Goal: Information Seeking & Learning: Learn about a topic

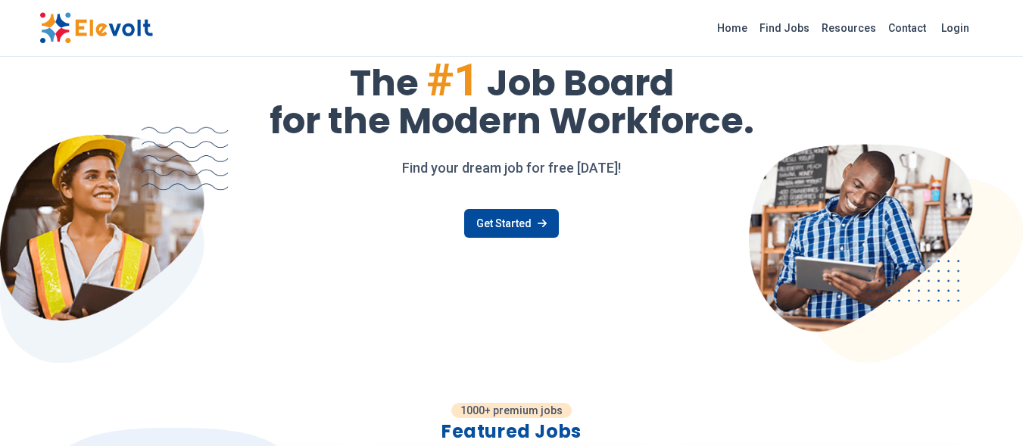
scroll to position [76, 0]
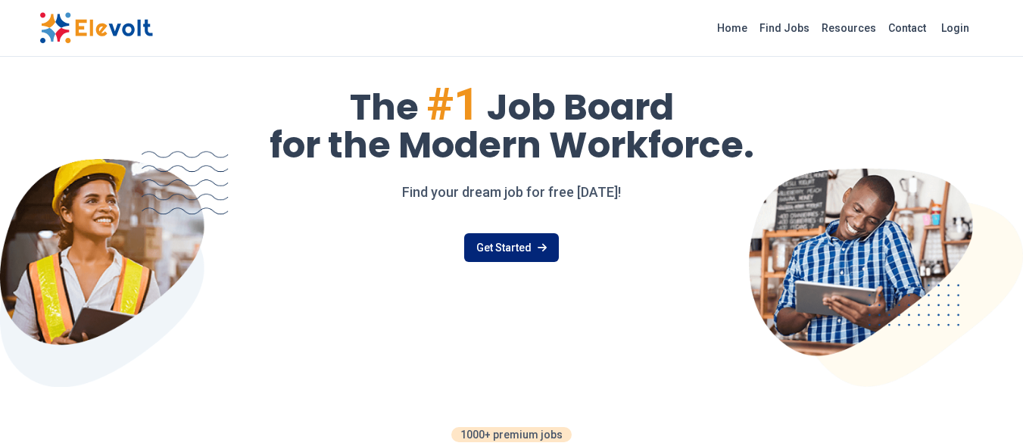
click at [497, 247] on link "Get Started" at bounding box center [511, 247] width 95 height 29
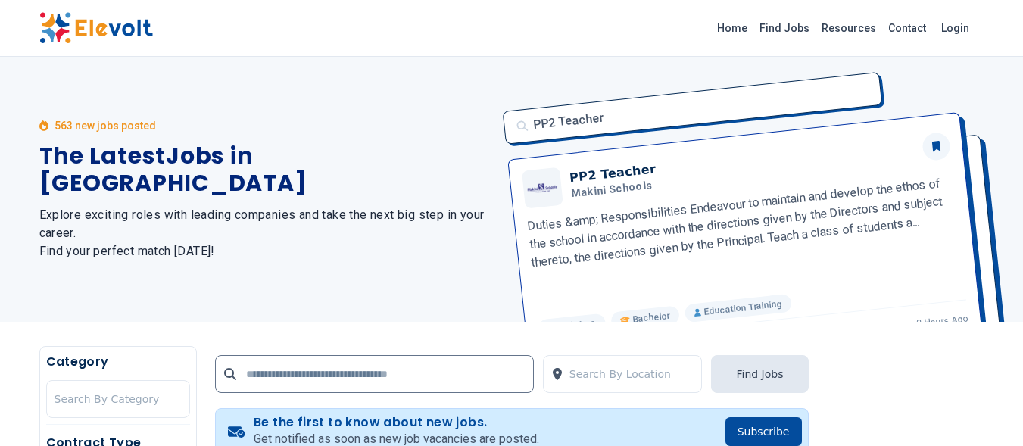
click at [364, 270] on div "563 new jobs posted The Latest Jobs in Kenya Explore exciting roles with leadin…" at bounding box center [266, 189] width 454 height 265
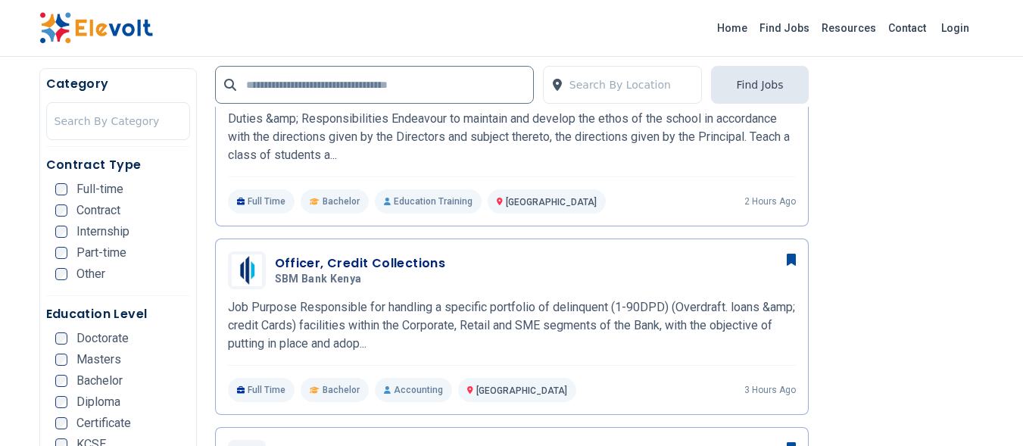
scroll to position [454, 0]
click at [380, 267] on h3 "Officer, Credit Collections" at bounding box center [360, 263] width 171 height 18
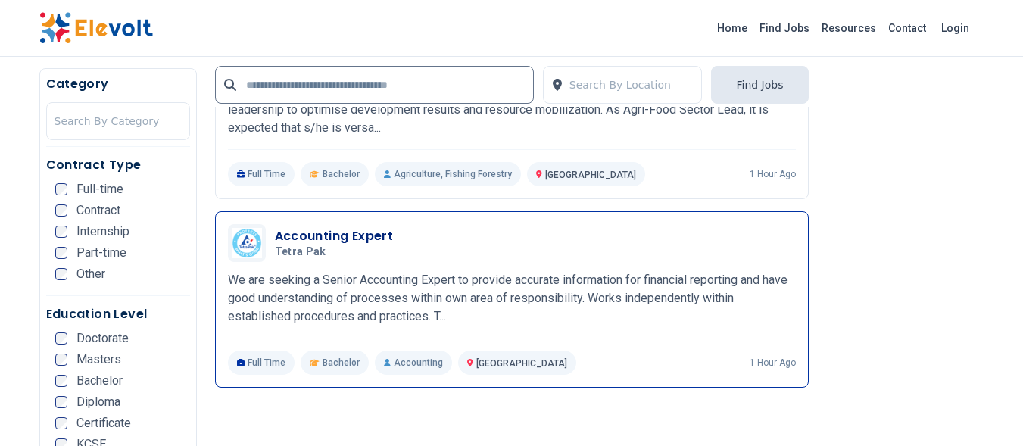
scroll to position [1968, 0]
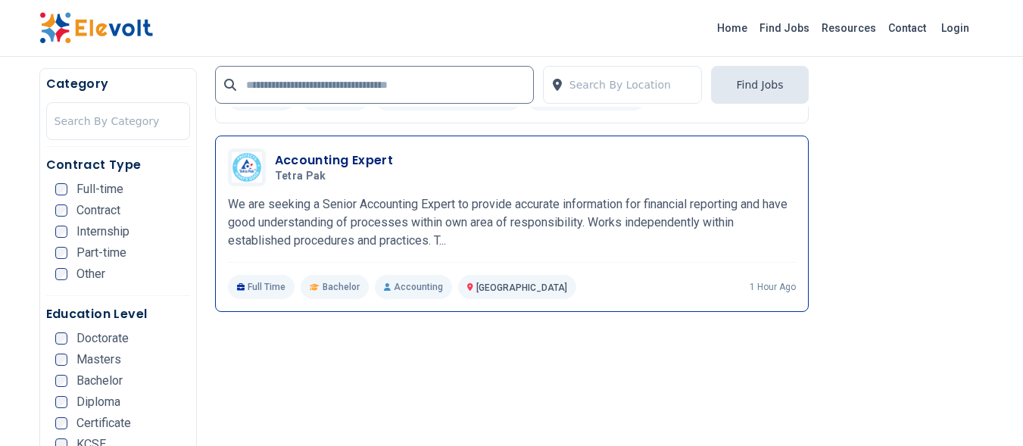
click at [440, 226] on p "We are seeking a Senior Accounting Expert to provide accurate information for f…" at bounding box center [512, 222] width 568 height 54
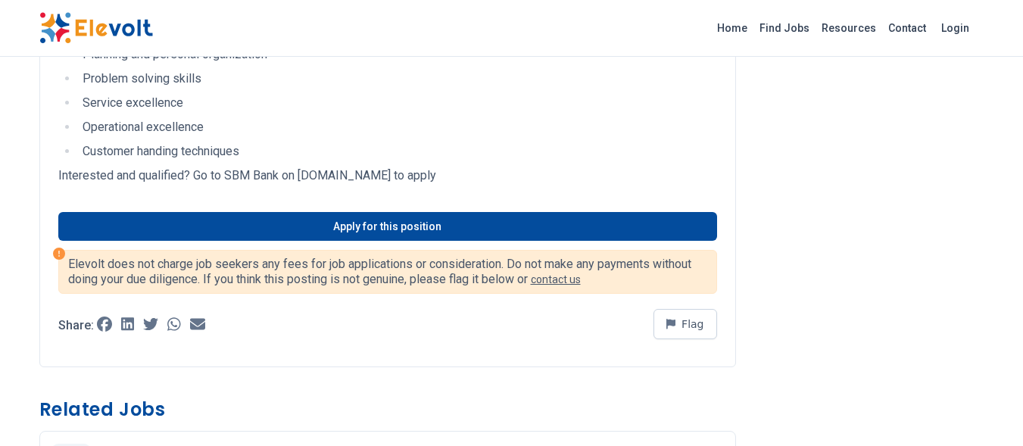
scroll to position [1362, 0]
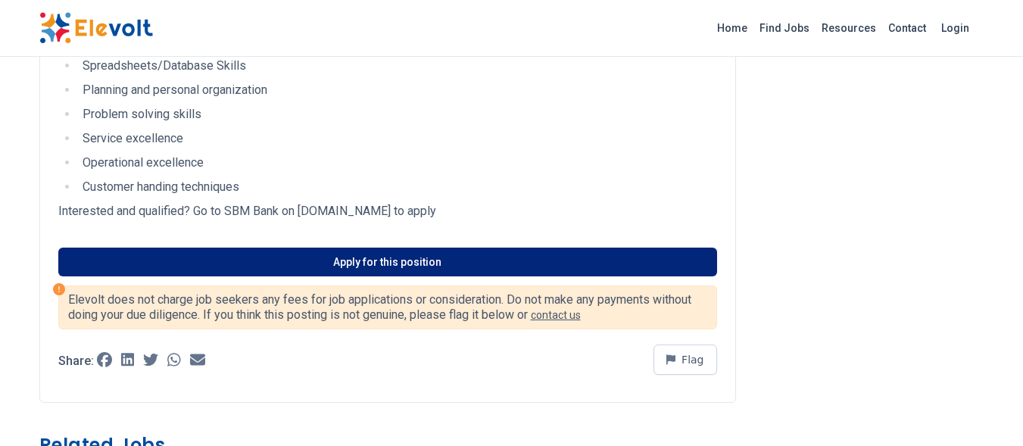
click at [394, 260] on link "Apply for this position" at bounding box center [387, 261] width 658 height 29
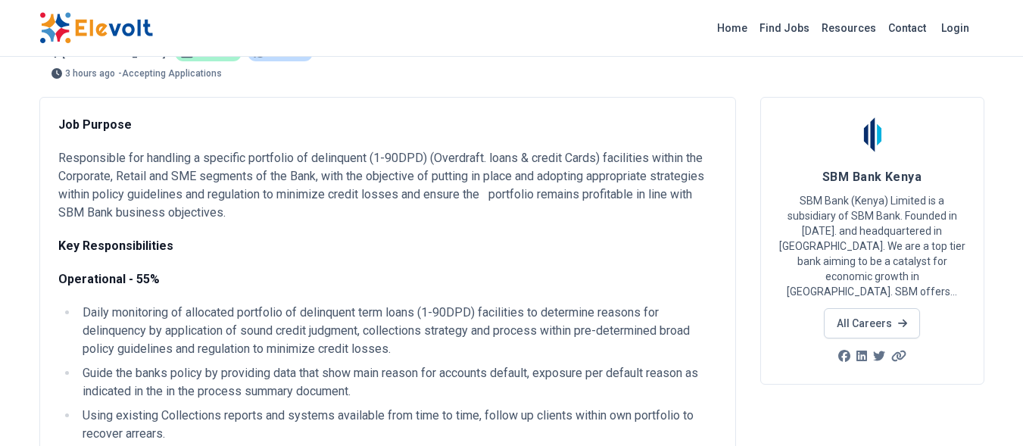
scroll to position [0, 0]
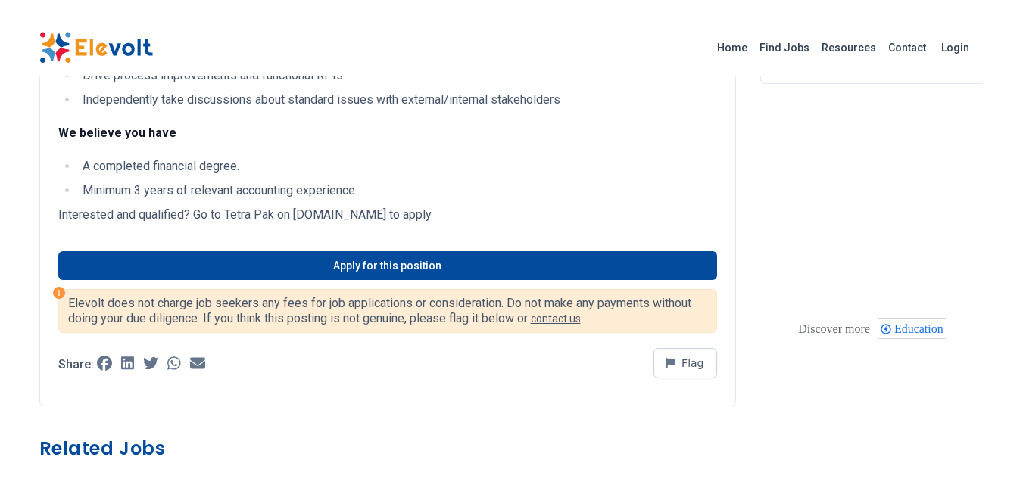
scroll to position [454, 0]
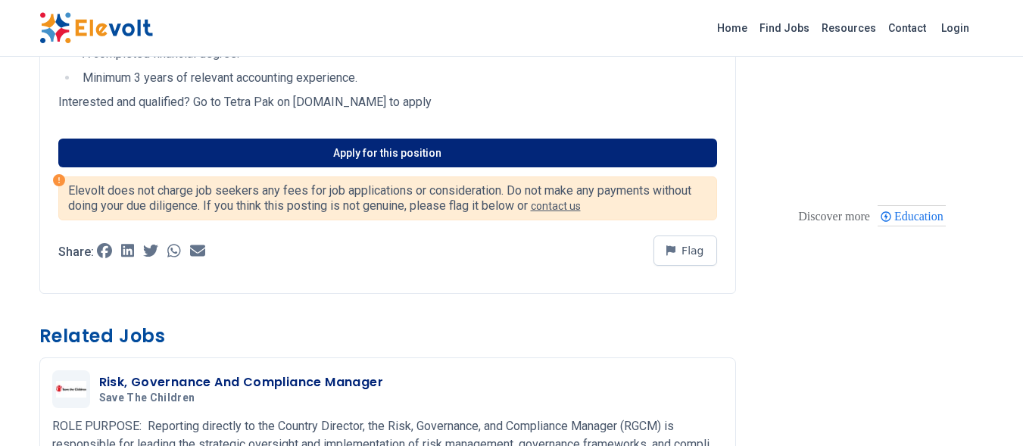
click at [390, 142] on link "Apply for this position" at bounding box center [387, 153] width 658 height 29
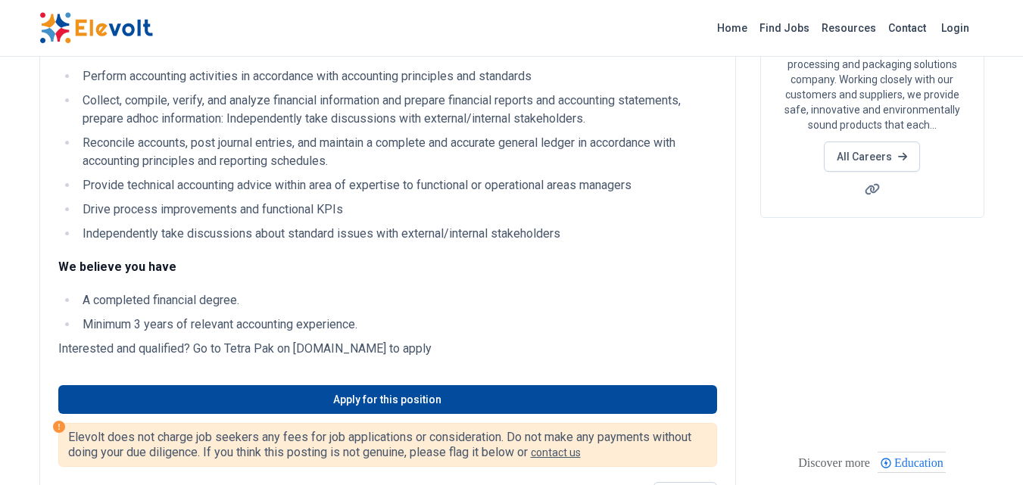
scroll to position [0, 0]
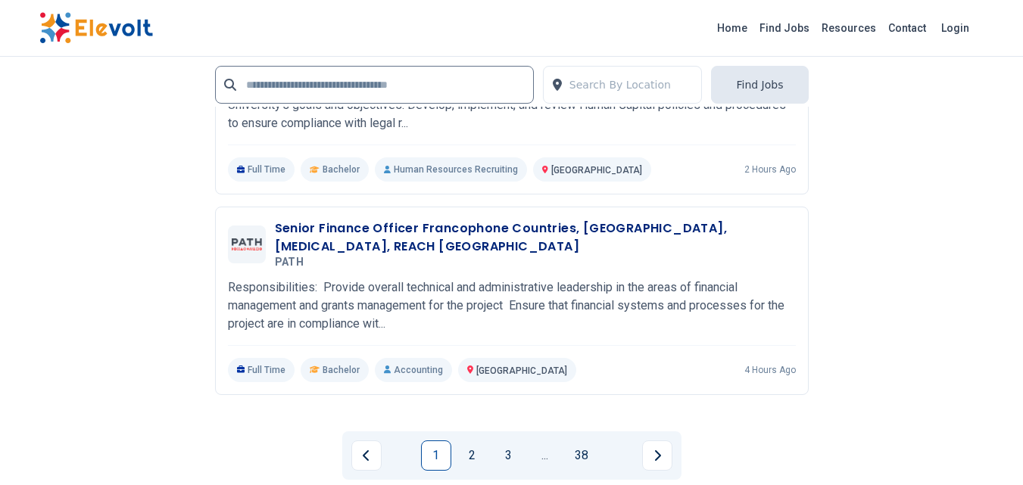
scroll to position [3405, 0]
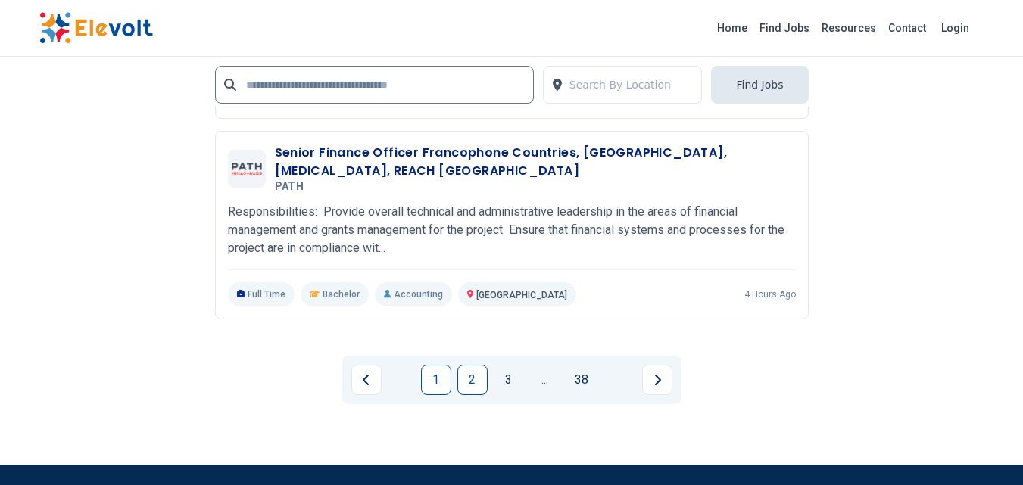
click at [465, 384] on link "2" at bounding box center [472, 380] width 30 height 30
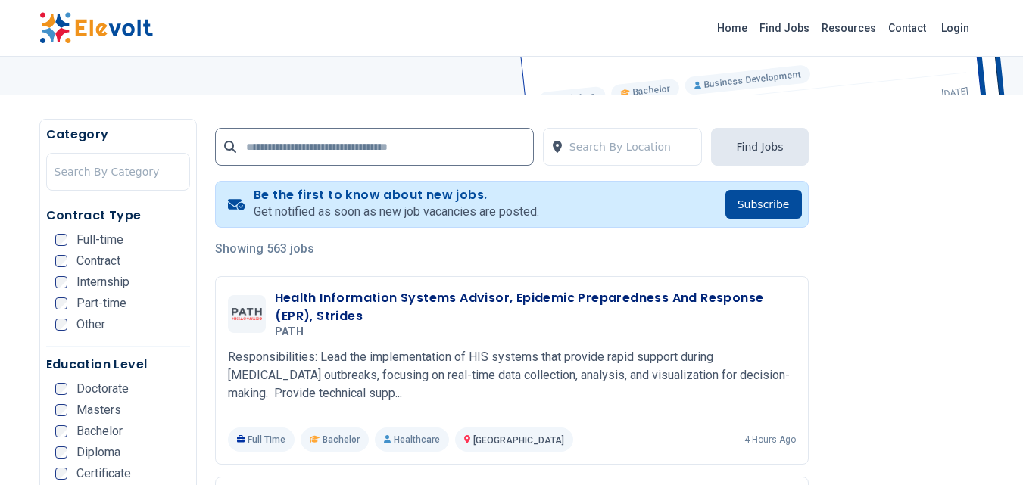
scroll to position [303, 0]
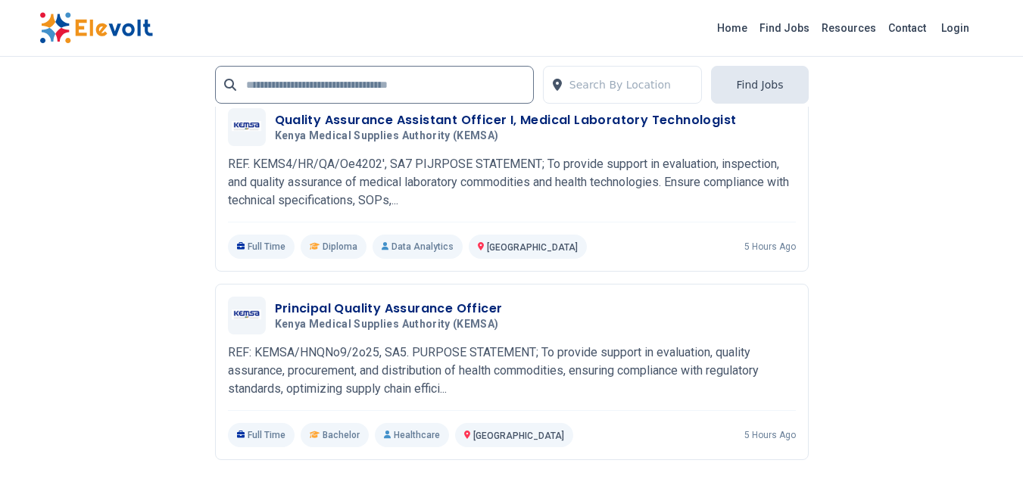
scroll to position [3482, 0]
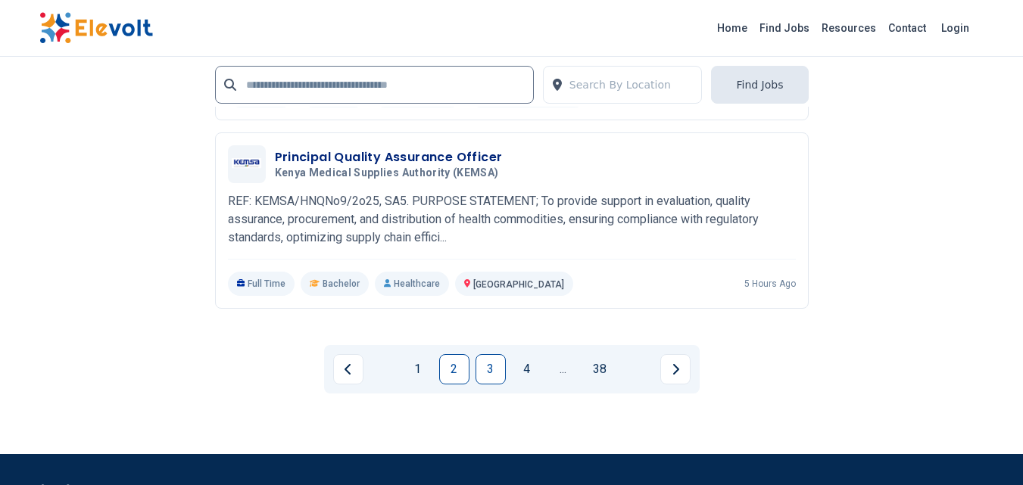
click at [497, 369] on link "3" at bounding box center [490, 369] width 30 height 30
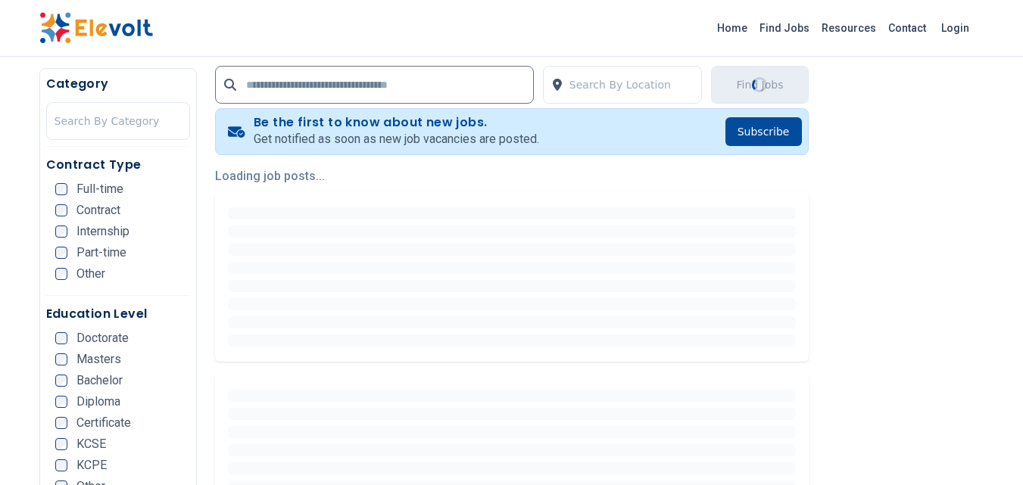
scroll to position [303, 0]
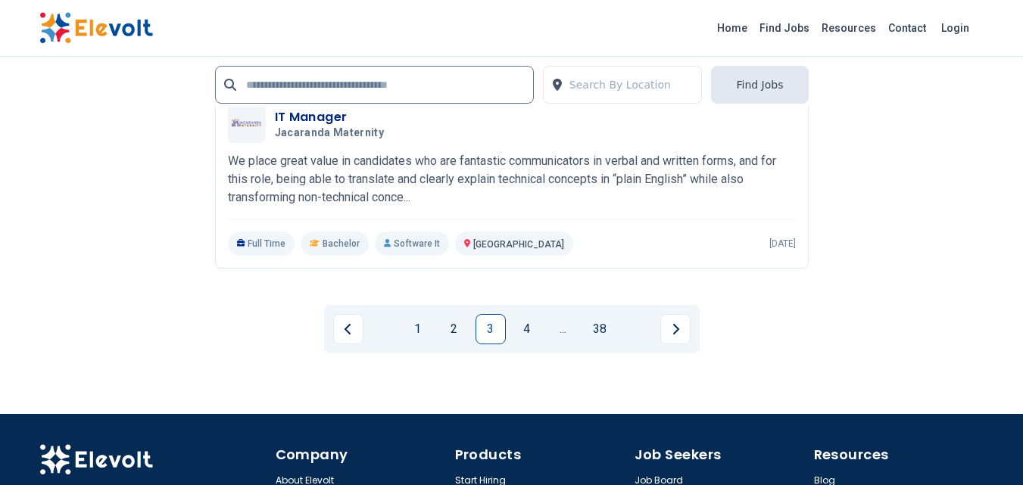
scroll to position [3557, 0]
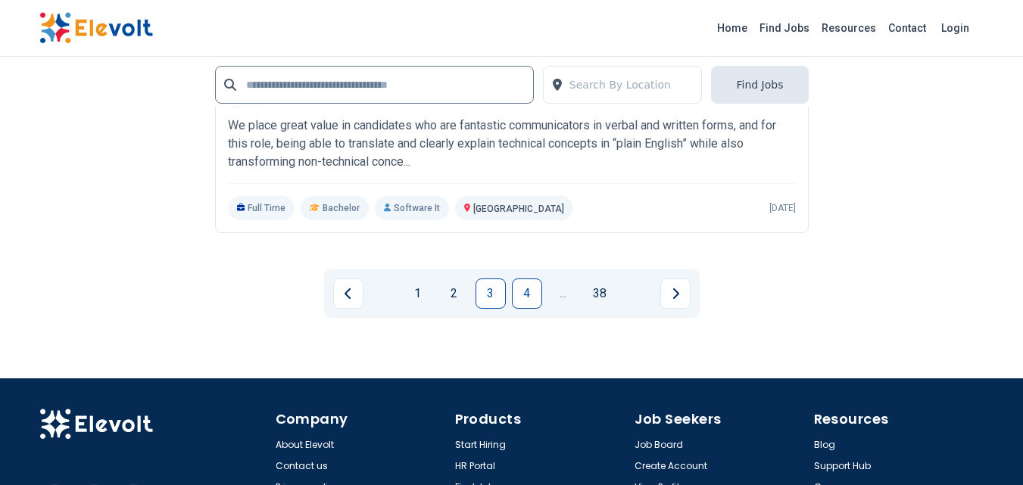
click at [527, 300] on link "4" at bounding box center [527, 294] width 30 height 30
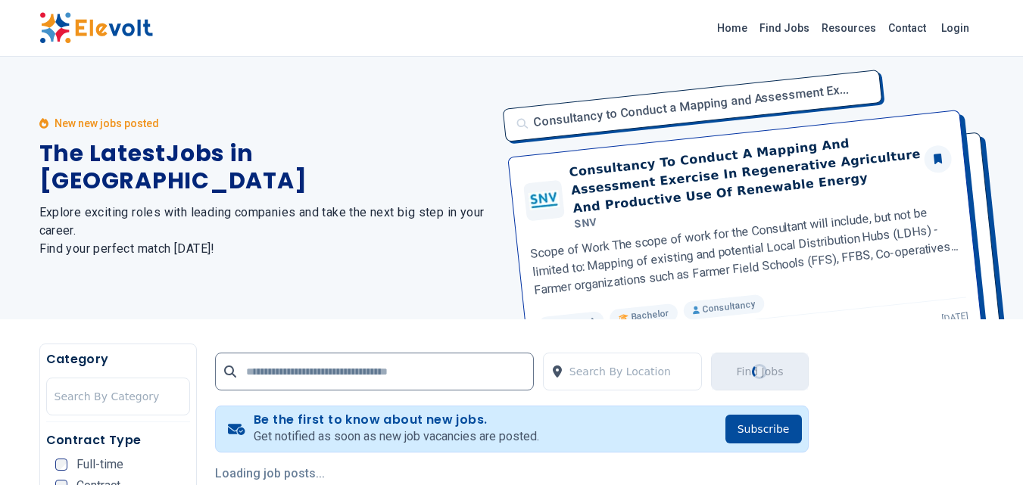
scroll to position [0, 0]
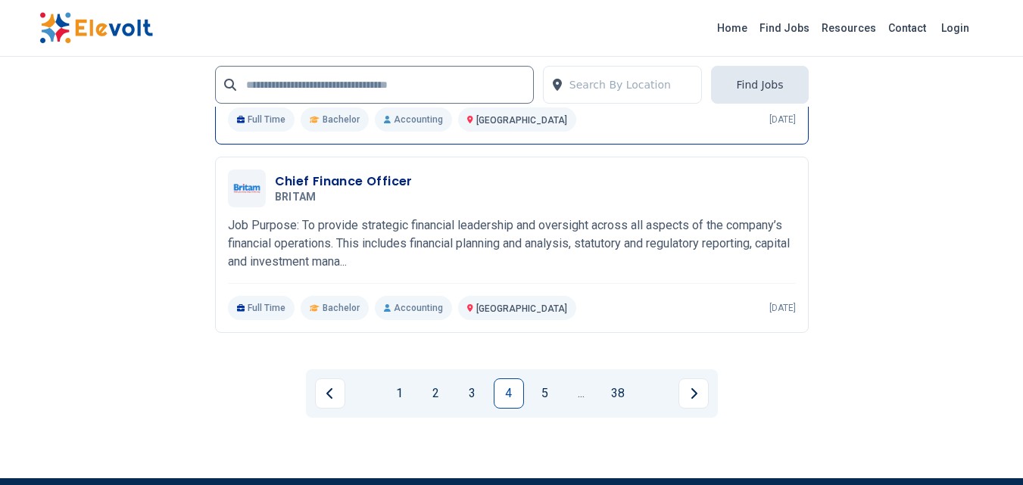
scroll to position [3406, 0]
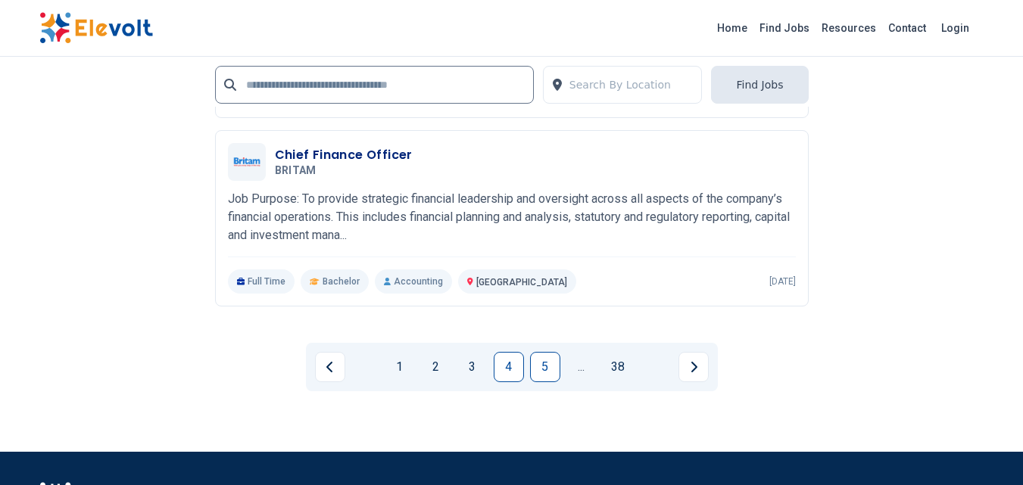
click at [535, 382] on link "5" at bounding box center [545, 367] width 30 height 30
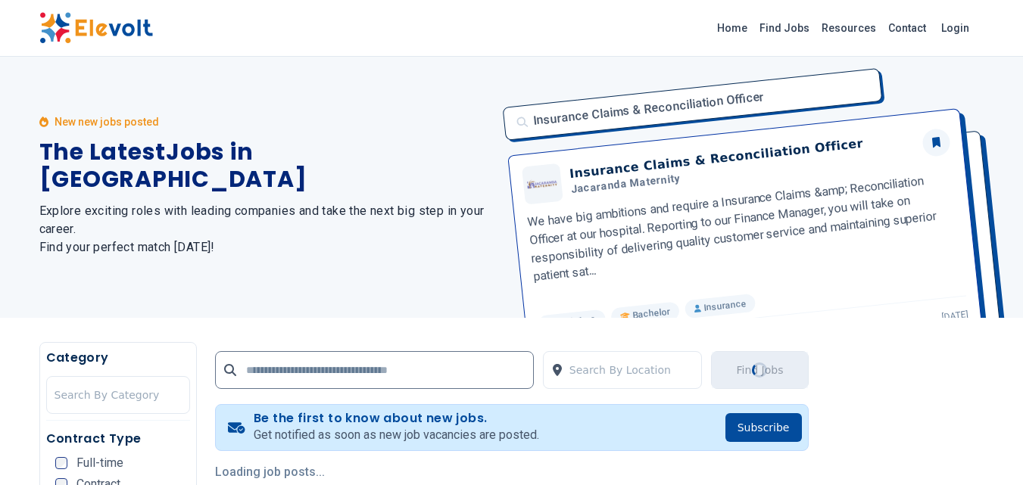
scroll to position [0, 0]
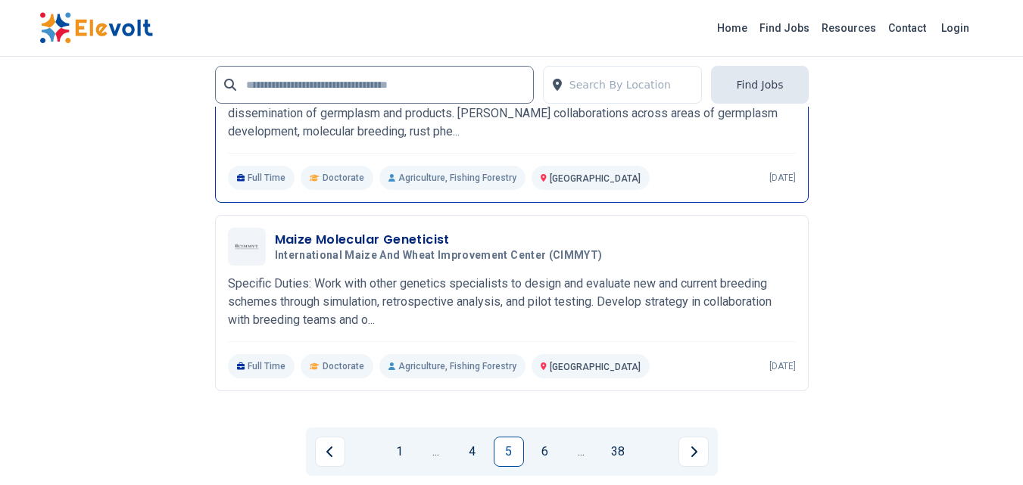
scroll to position [3482, 0]
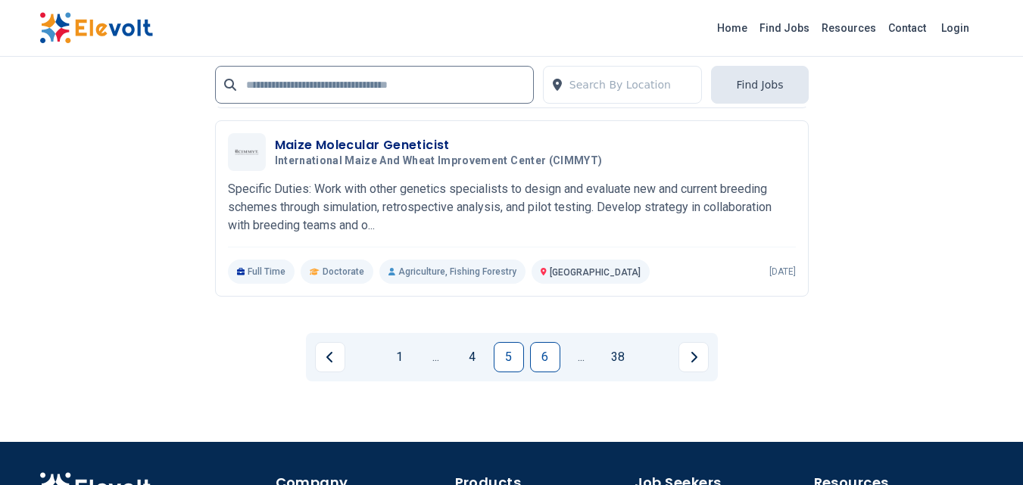
click at [536, 350] on link "6" at bounding box center [545, 357] width 30 height 30
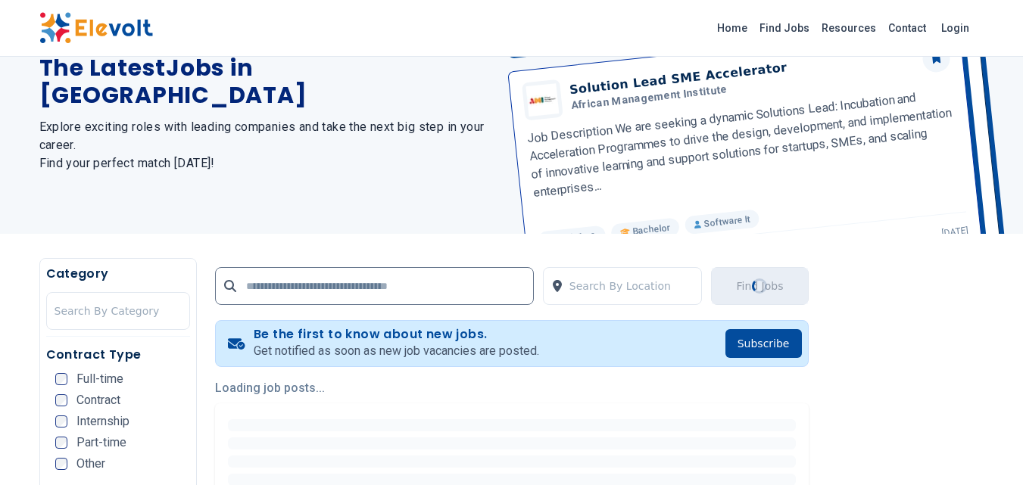
scroll to position [227, 0]
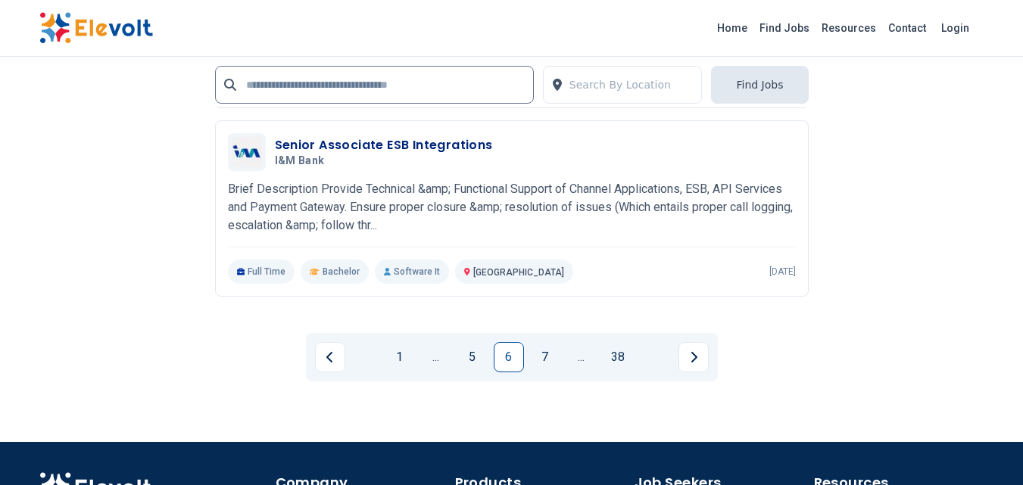
scroll to position [3633, 0]
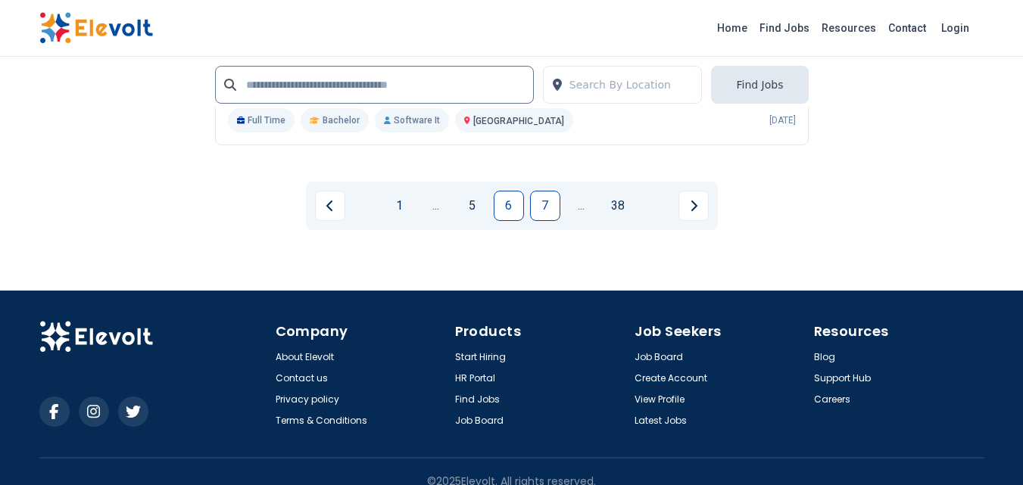
click at [540, 204] on link "7" at bounding box center [545, 206] width 30 height 30
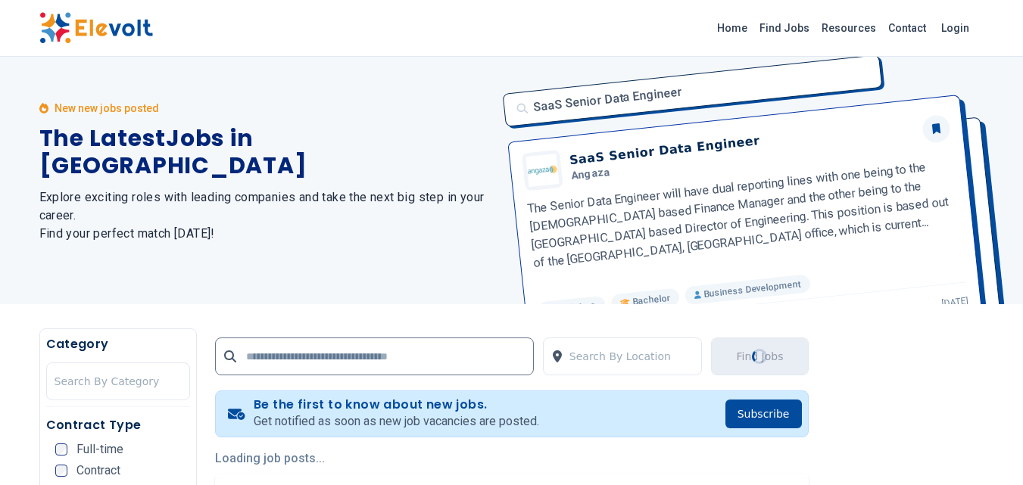
scroll to position [0, 0]
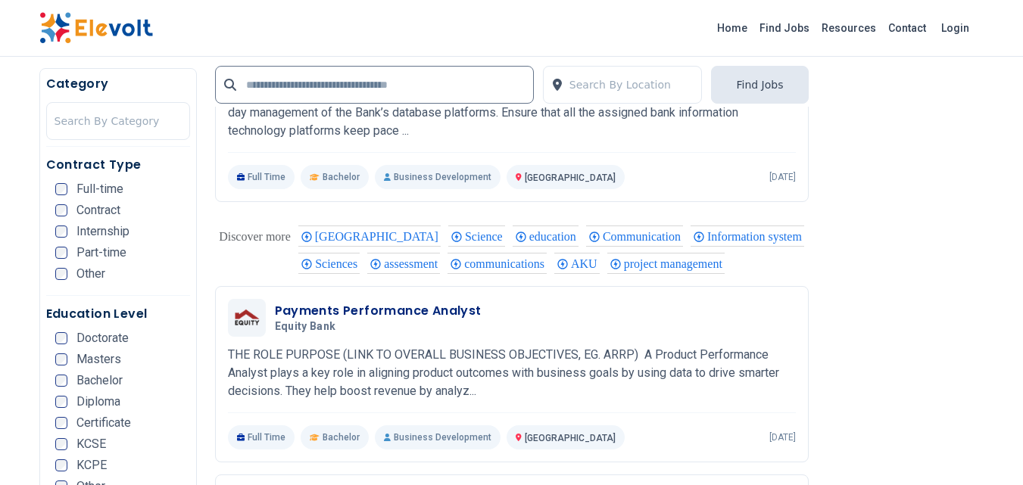
scroll to position [2195, 0]
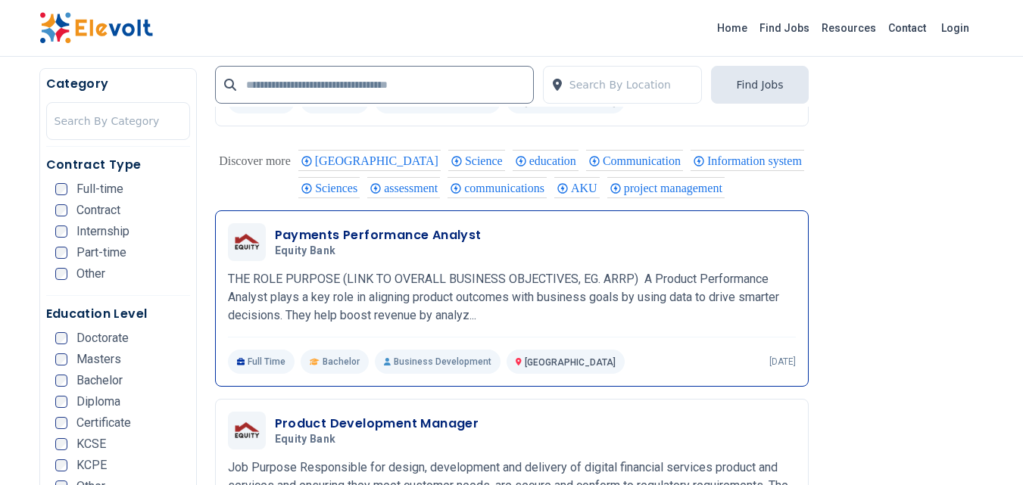
click at [620, 229] on div "Payments Performance Analyst Equity Bank 09/29/2025 10/29/2025" at bounding box center [535, 242] width 521 height 32
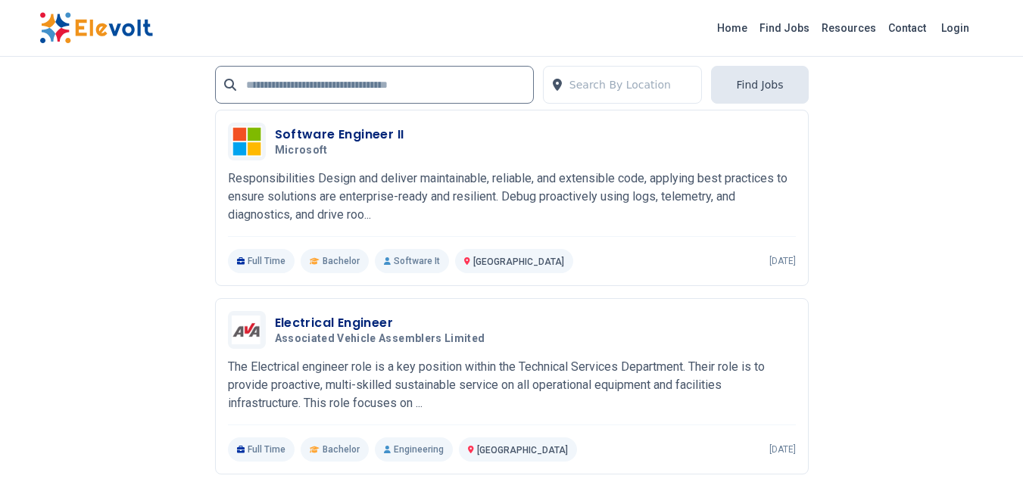
scroll to position [3255, 0]
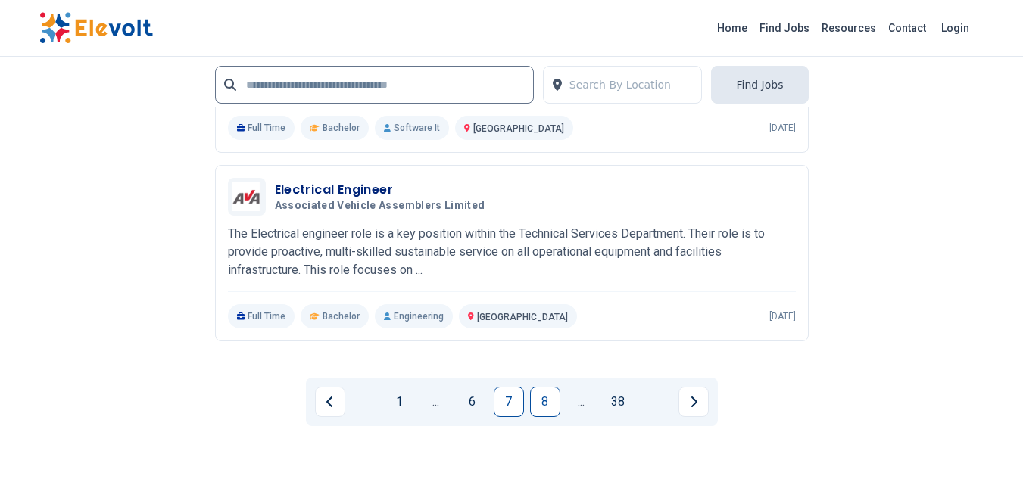
click at [537, 397] on link "8" at bounding box center [545, 402] width 30 height 30
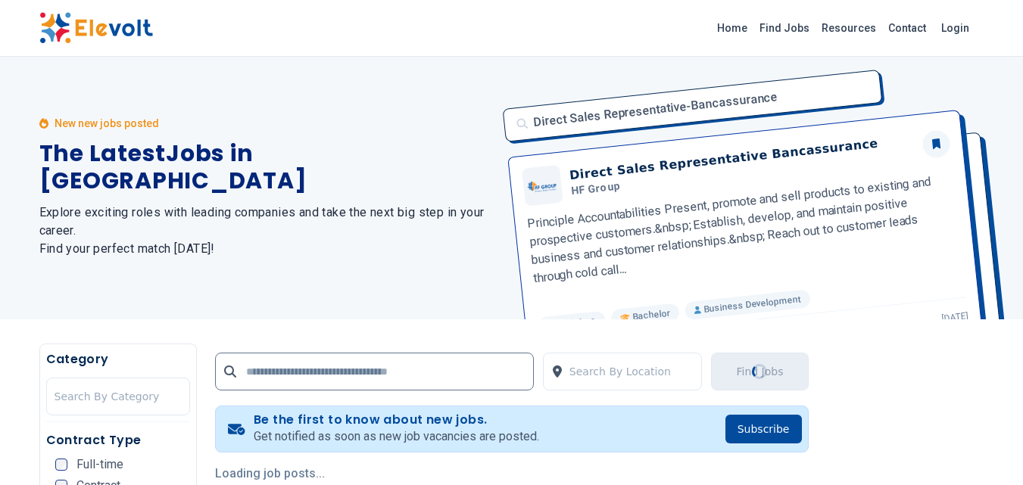
scroll to position [0, 0]
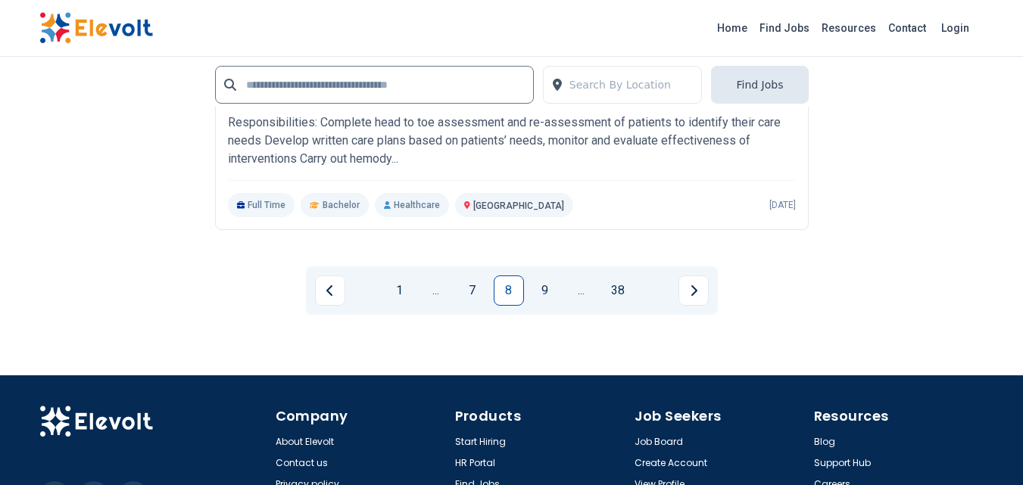
scroll to position [3255, 0]
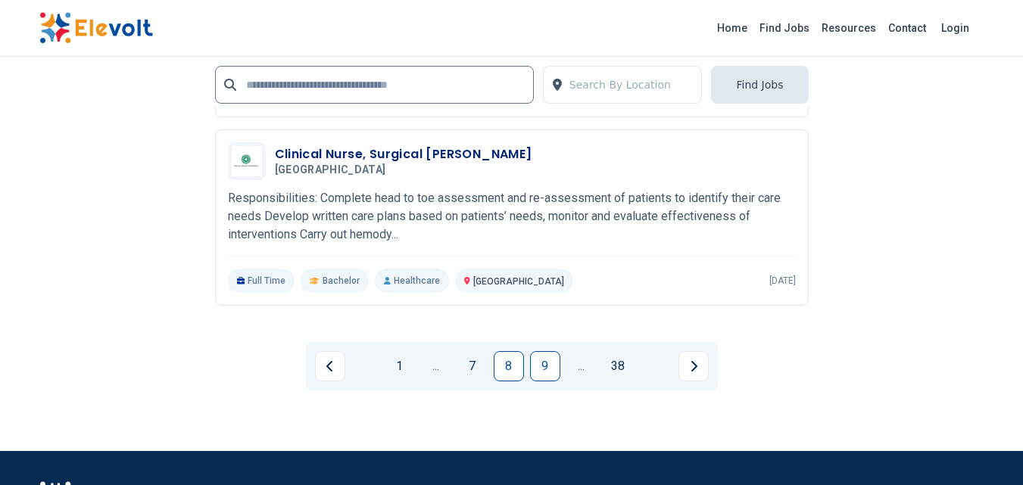
click at [545, 381] on link "9" at bounding box center [545, 366] width 30 height 30
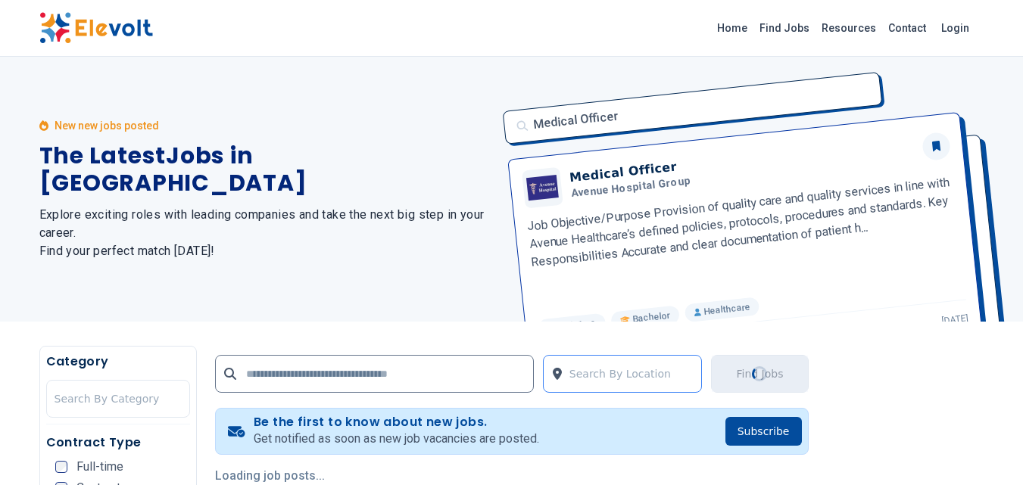
scroll to position [151, 0]
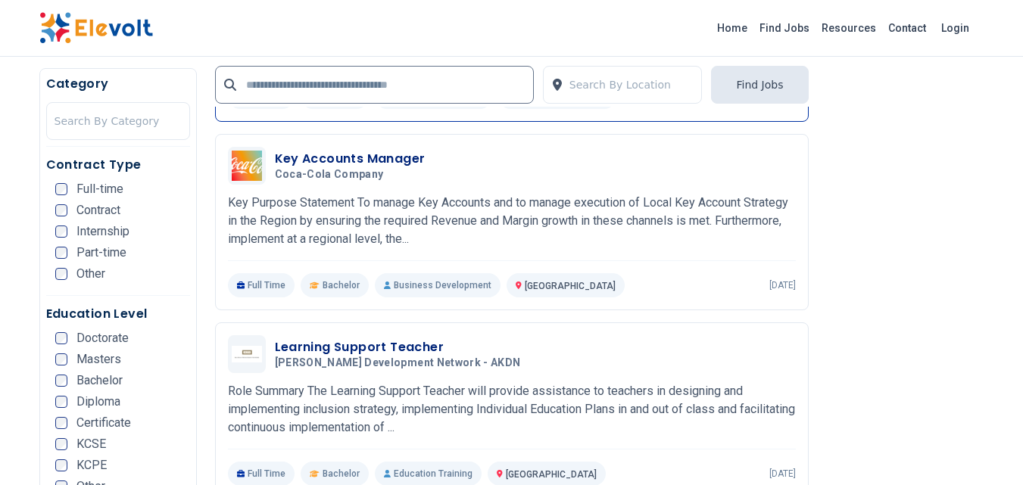
scroll to position [908, 0]
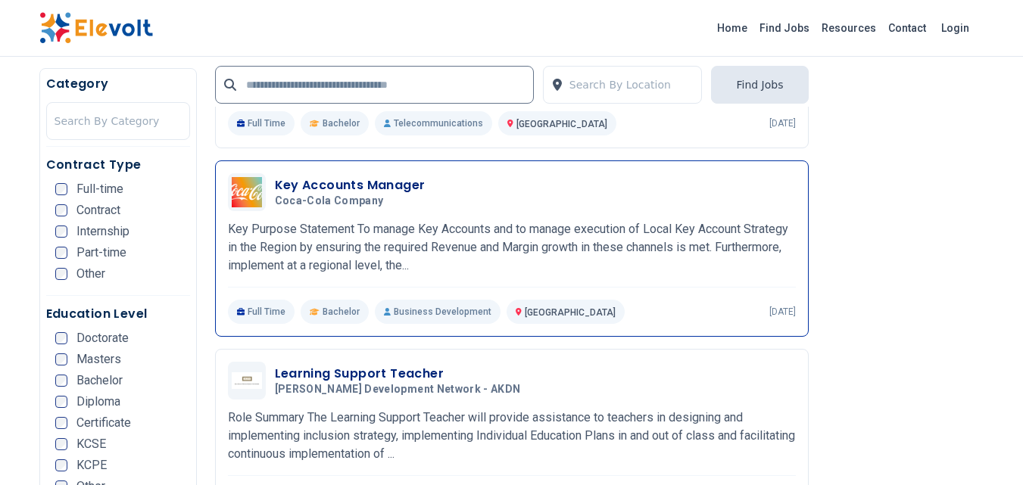
click at [513, 241] on p "Key Purpose Statement To manage Key Accounts and to manage execution of Local K…" at bounding box center [512, 247] width 568 height 54
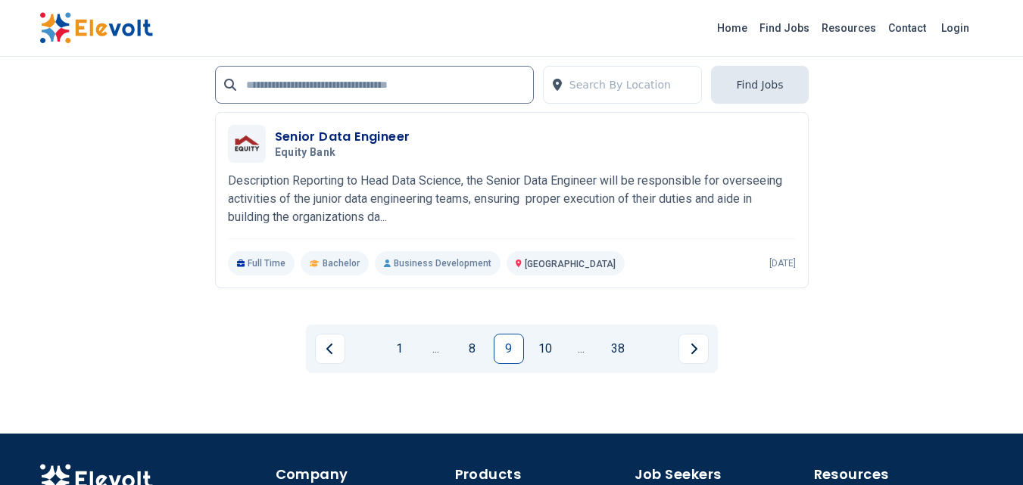
scroll to position [3330, 0]
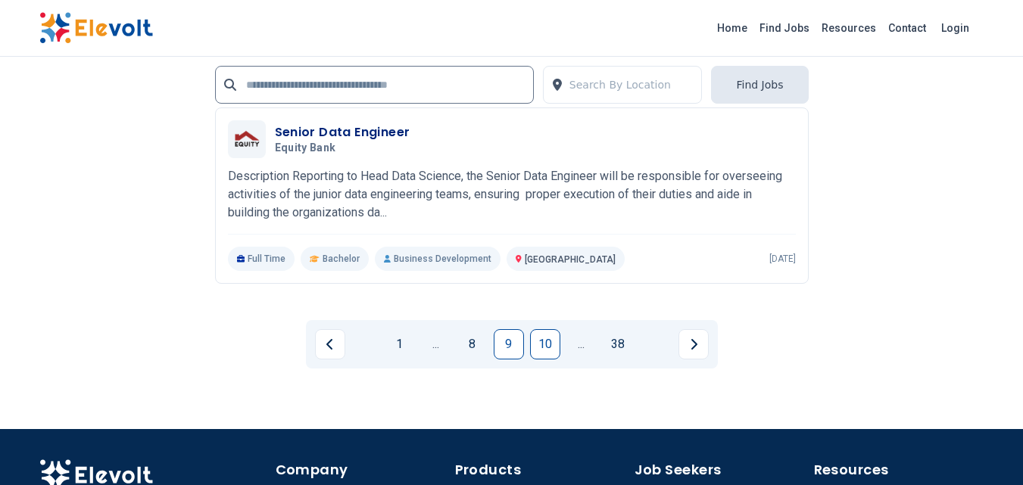
click at [542, 360] on link "10" at bounding box center [545, 344] width 30 height 30
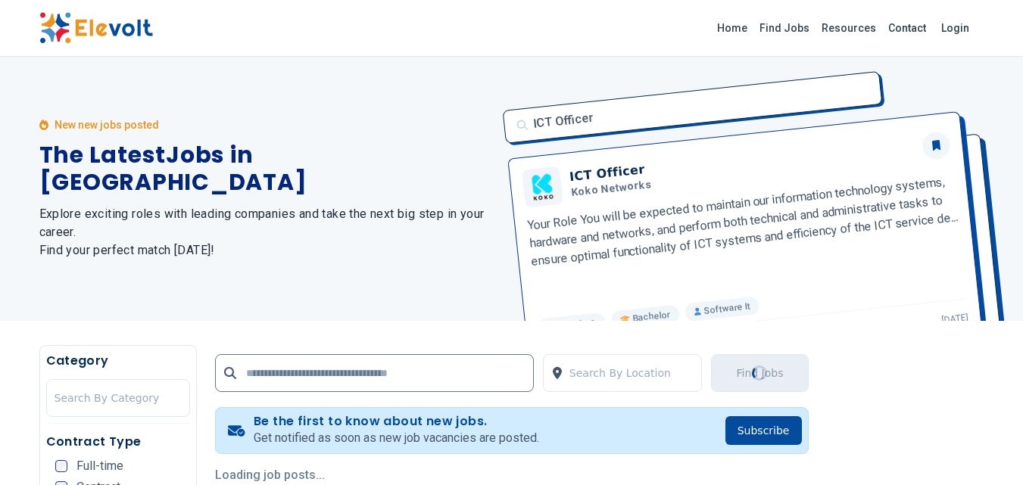
scroll to position [0, 0]
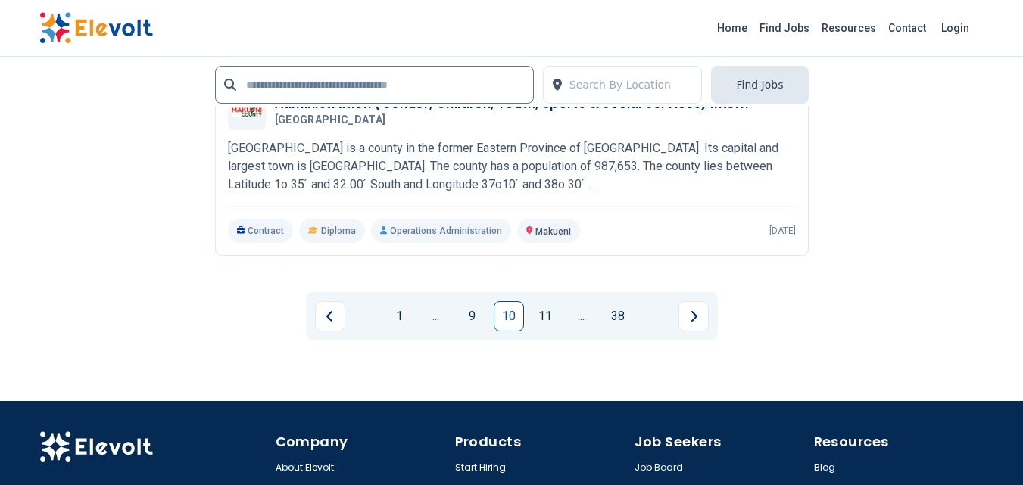
scroll to position [3406, 0]
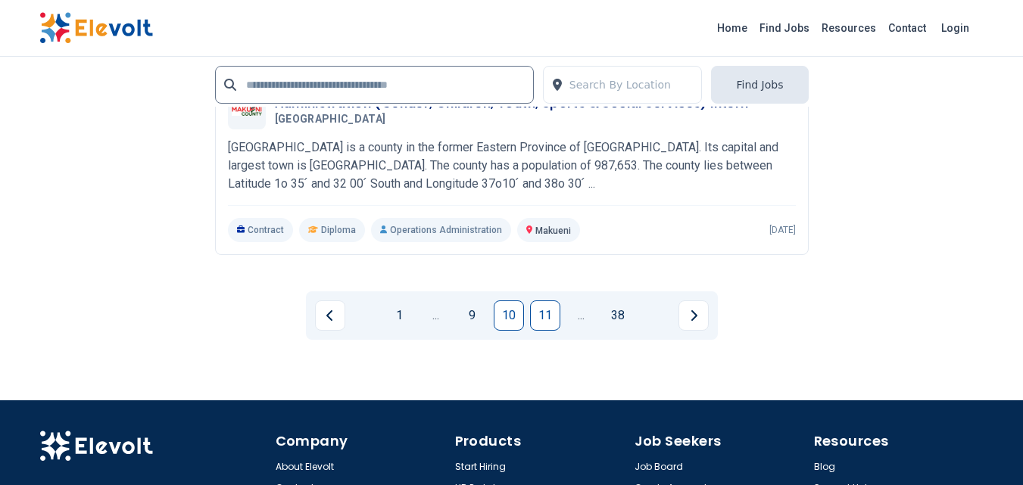
click at [551, 321] on link "11" at bounding box center [545, 315] width 30 height 30
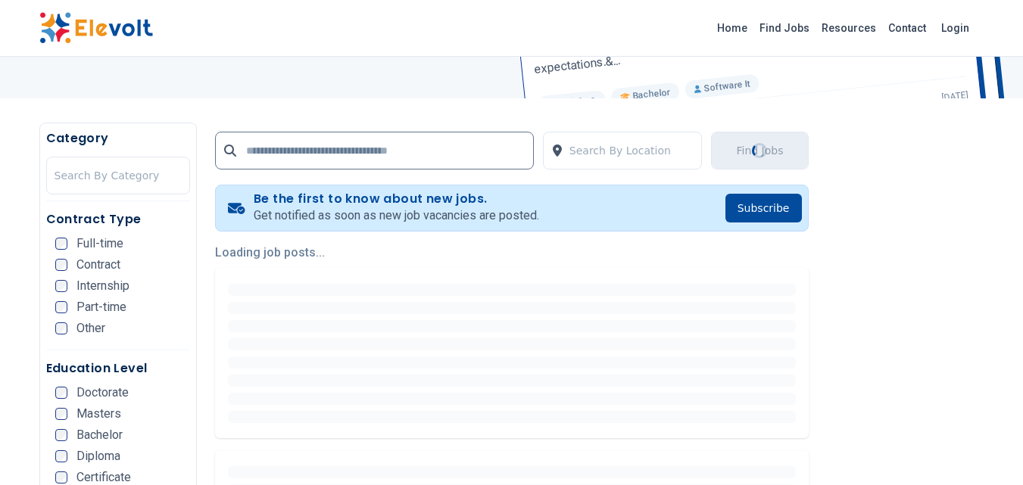
scroll to position [227, 0]
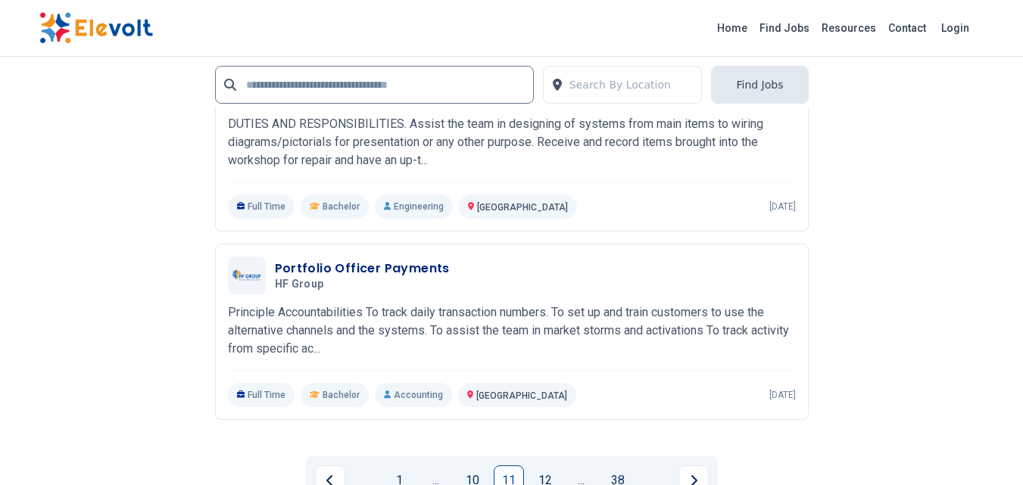
scroll to position [3330, 0]
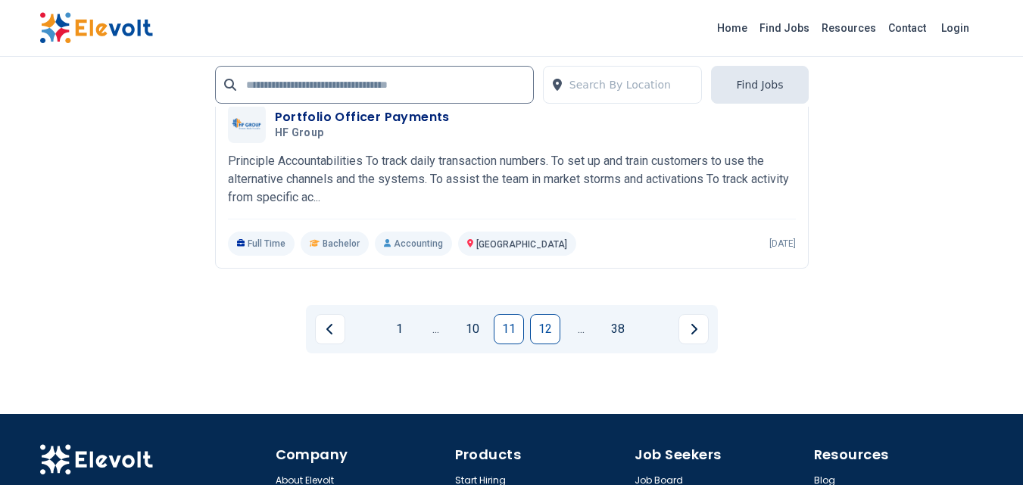
click at [539, 344] on link "12" at bounding box center [545, 329] width 30 height 30
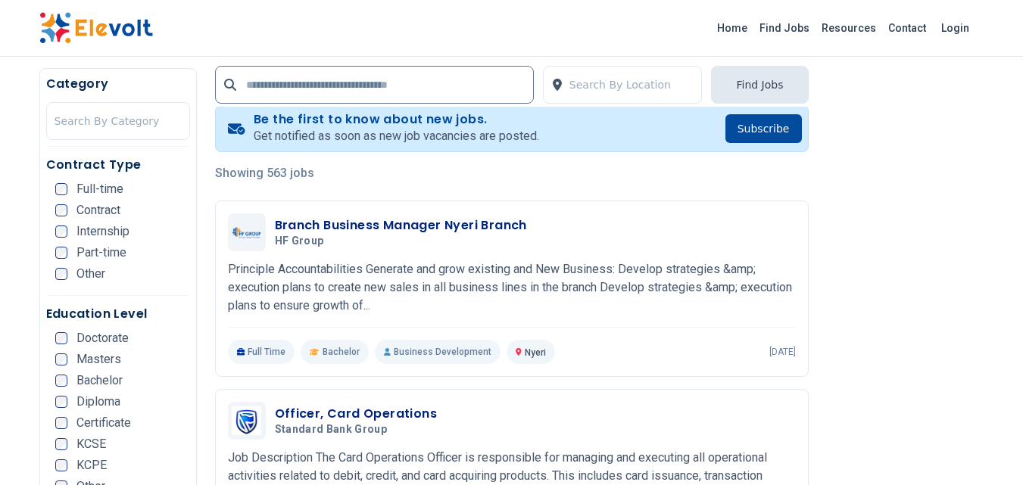
scroll to position [454, 0]
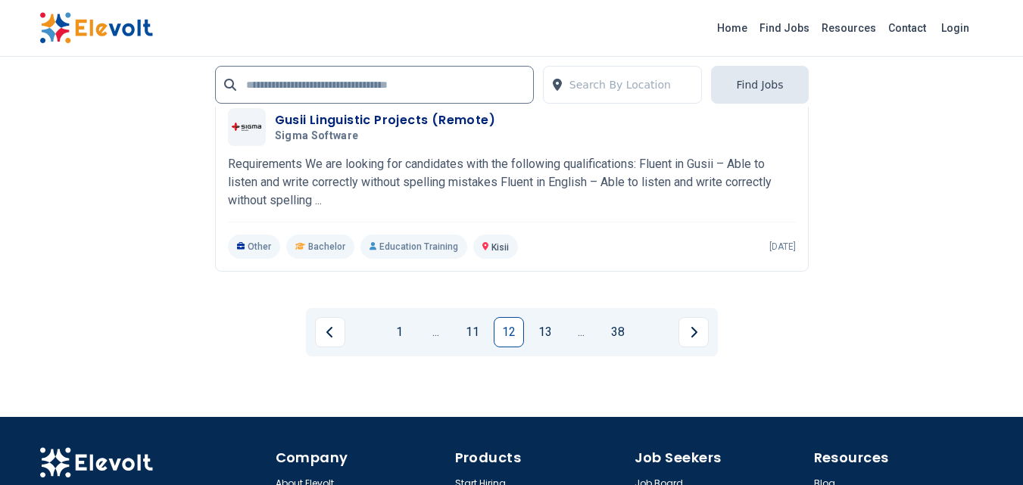
scroll to position [3330, 0]
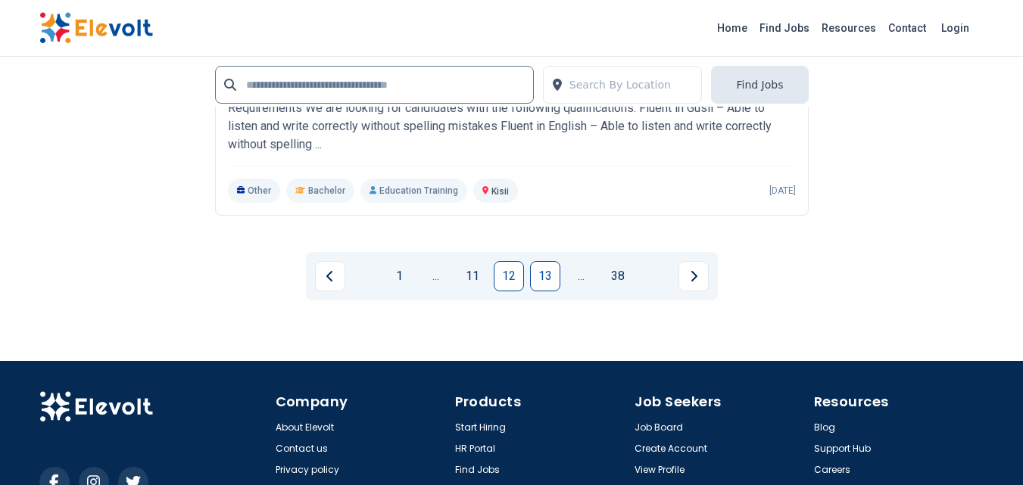
click at [537, 291] on link "13" at bounding box center [545, 276] width 30 height 30
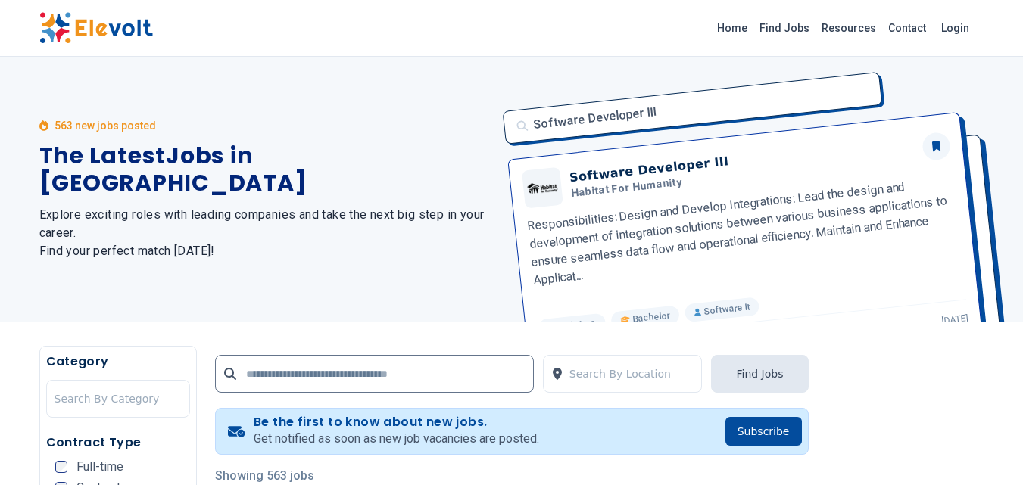
scroll to position [227, 0]
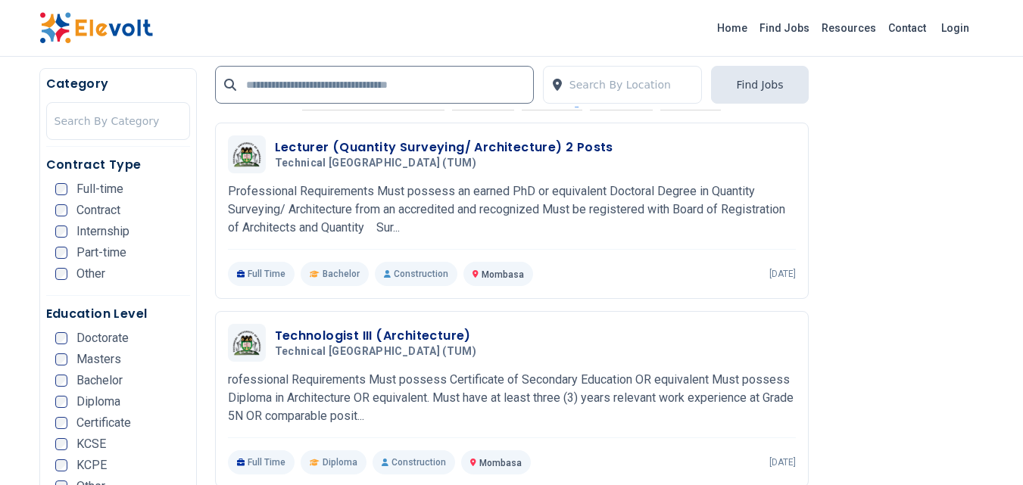
scroll to position [2422, 0]
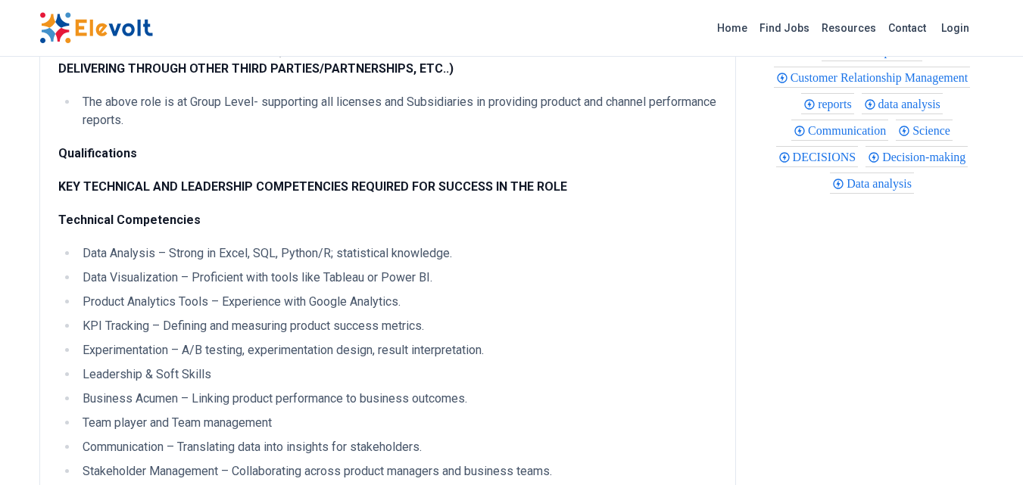
scroll to position [984, 0]
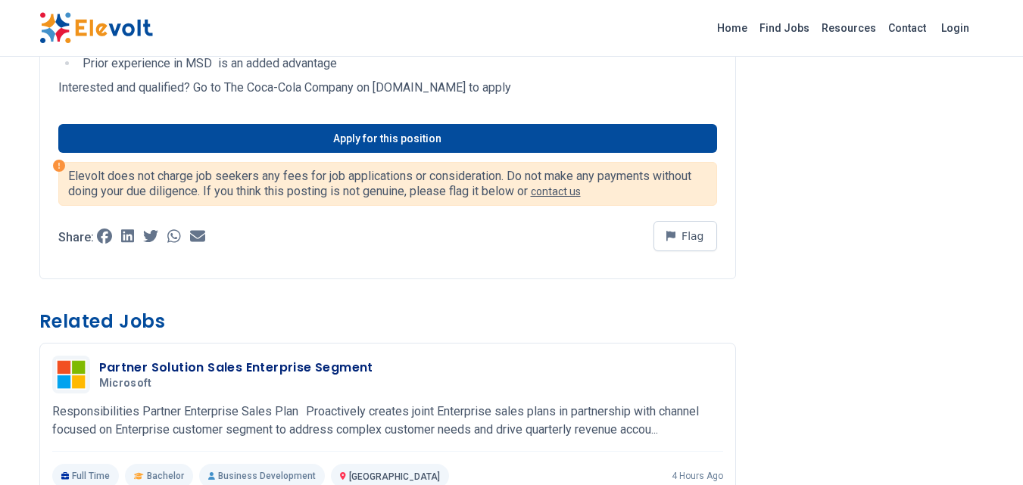
scroll to position [1211, 0]
